Goal: Task Accomplishment & Management: Use online tool/utility

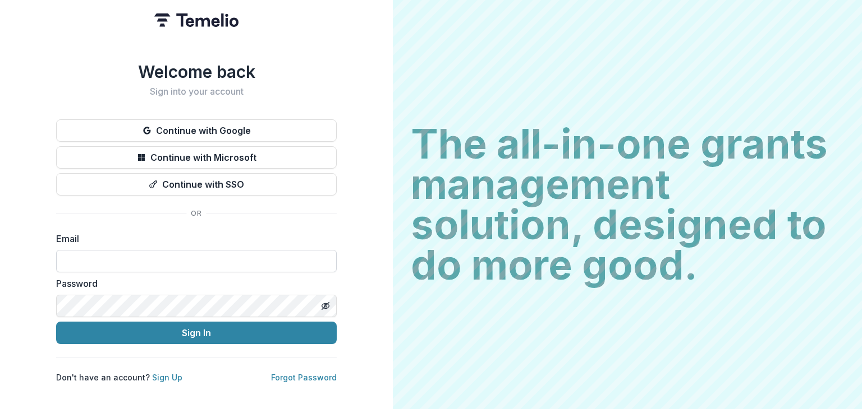
type input "**********"
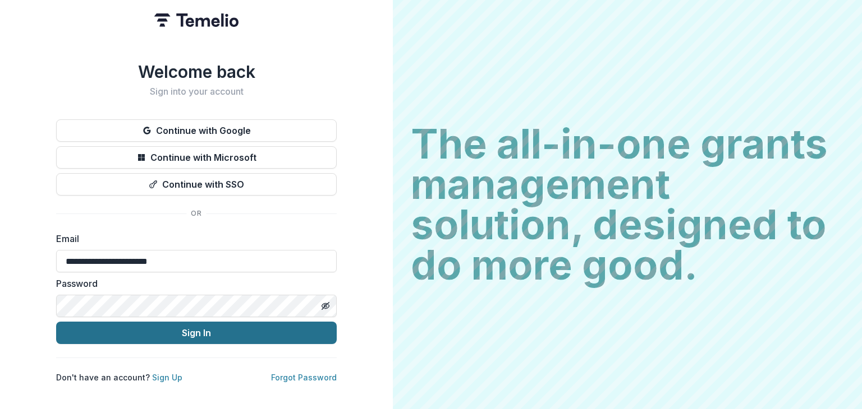
click at [119, 332] on button "Sign In" at bounding box center [196, 333] width 280 height 22
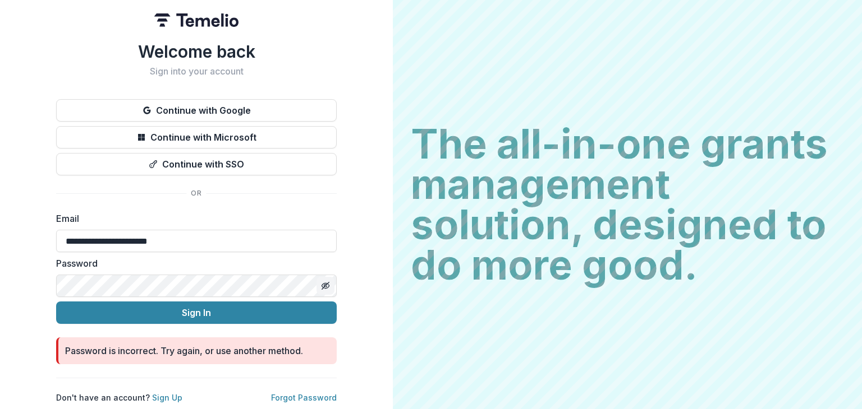
click at [326, 283] on line "Toggle password visibility" at bounding box center [325, 286] width 7 height 7
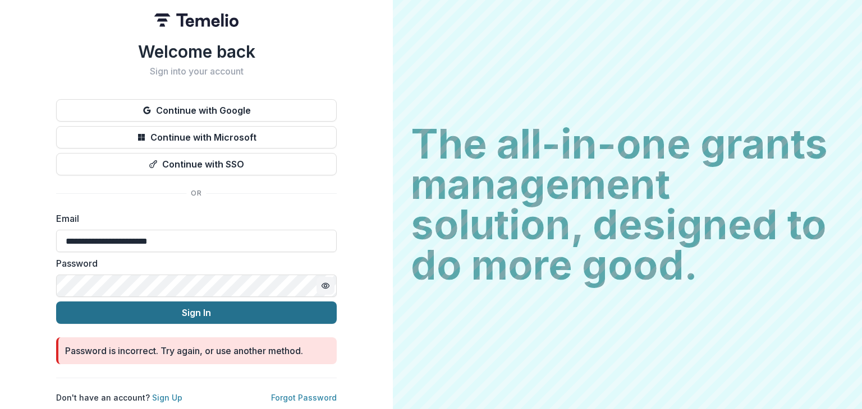
click at [216, 315] on button "Sign In" at bounding box center [196, 313] width 280 height 22
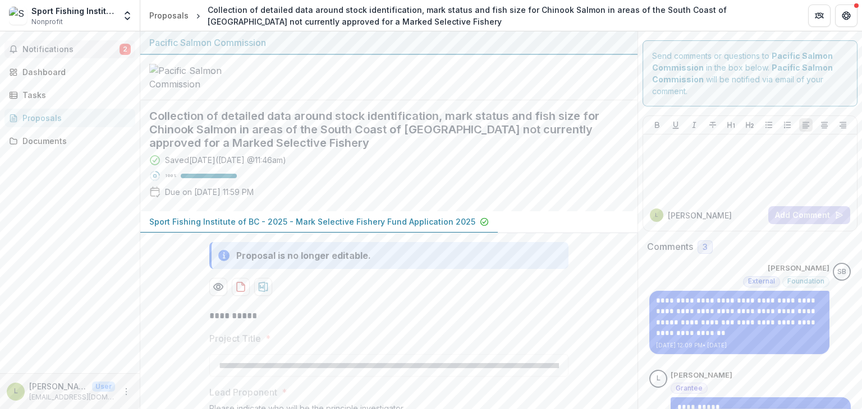
click at [34, 47] on span "Notifications" at bounding box center [70, 50] width 97 height 10
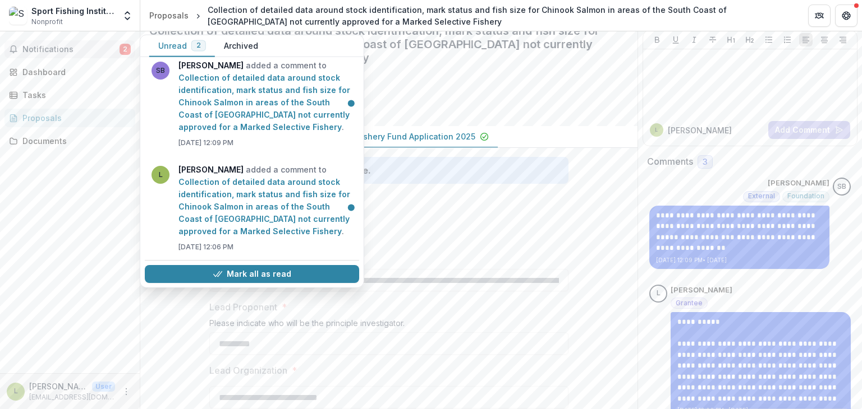
scroll to position [44, 0]
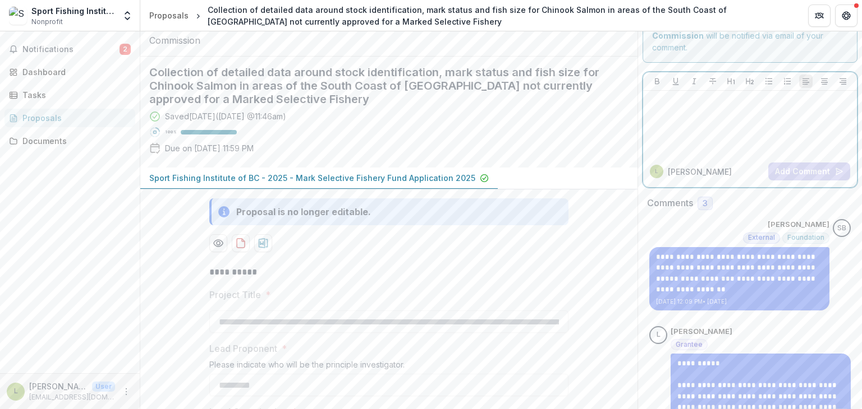
click at [653, 105] on p at bounding box center [749, 101] width 205 height 12
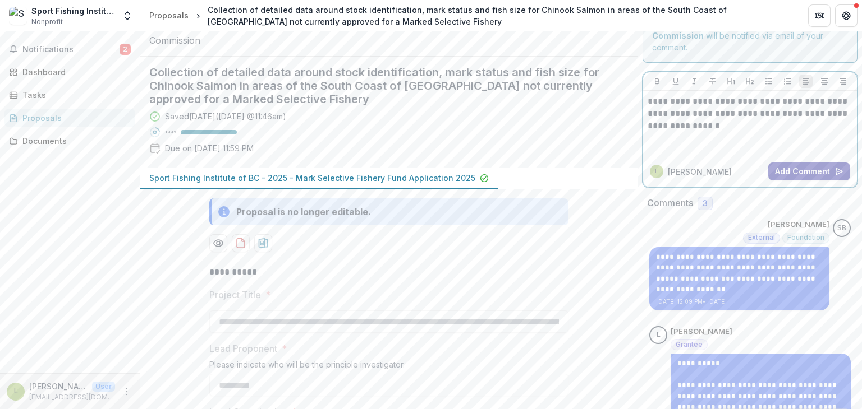
click at [809, 171] on button "Add Comment" at bounding box center [809, 172] width 82 height 18
